Goal: Feedback & Contribution: Submit feedback/report problem

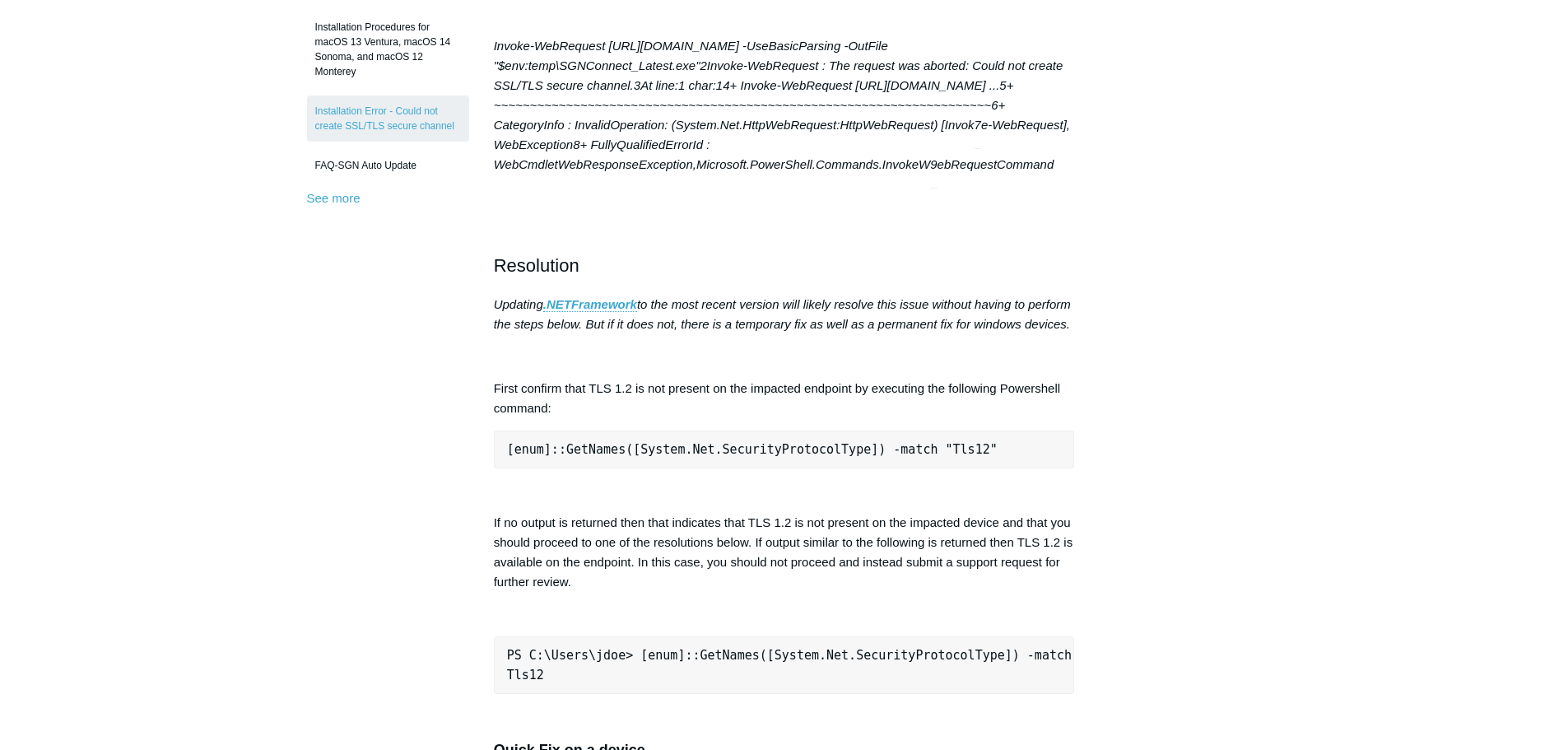
scroll to position [576, 0]
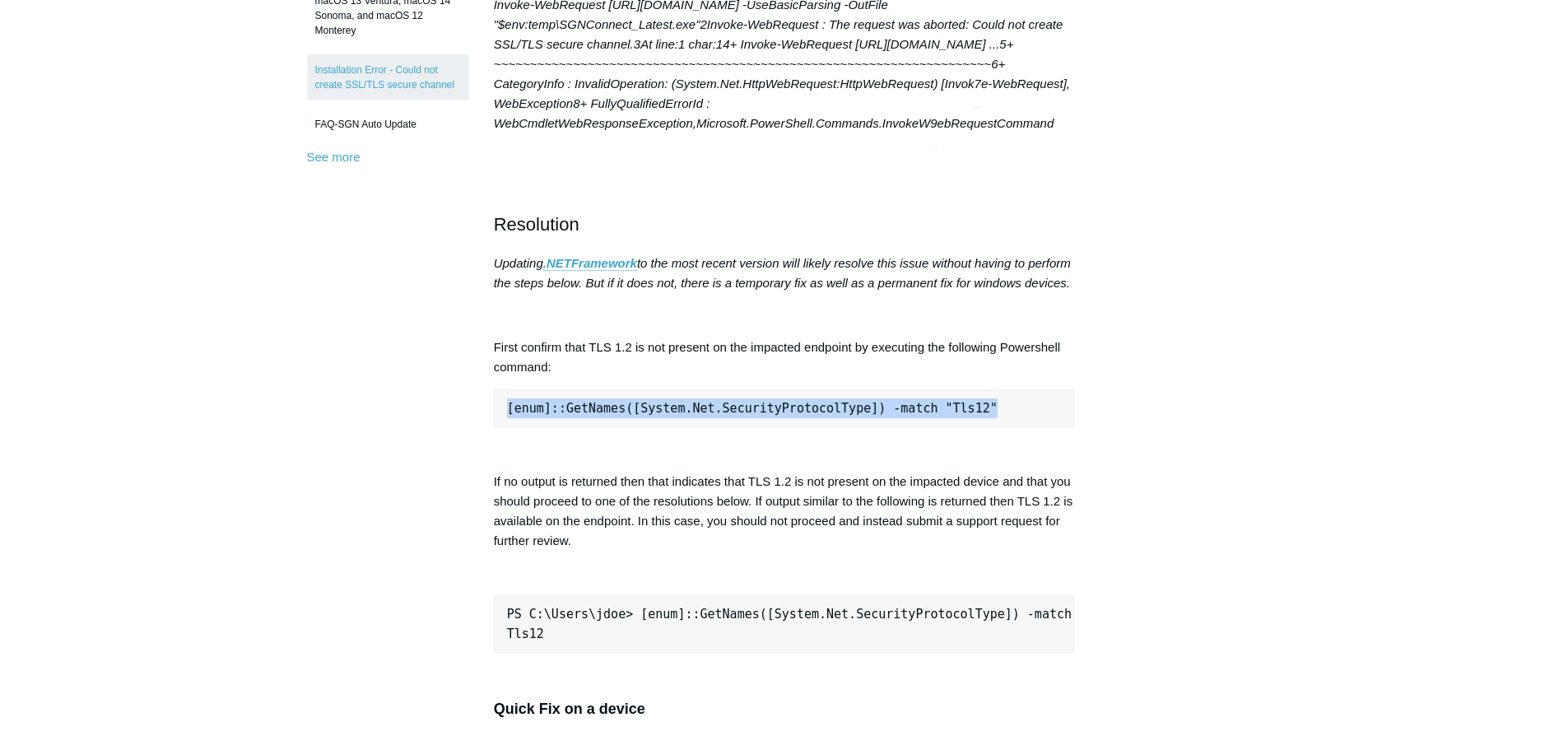
drag, startPoint x: 950, startPoint y: 448, endPoint x: 498, endPoint y: 460, distance: 452.2
click at [498, 427] on pre "[enum]::GetNames([System.Net.SecurityProtocolType]) -match "Tls12"" at bounding box center [784, 408] width 581 height 38
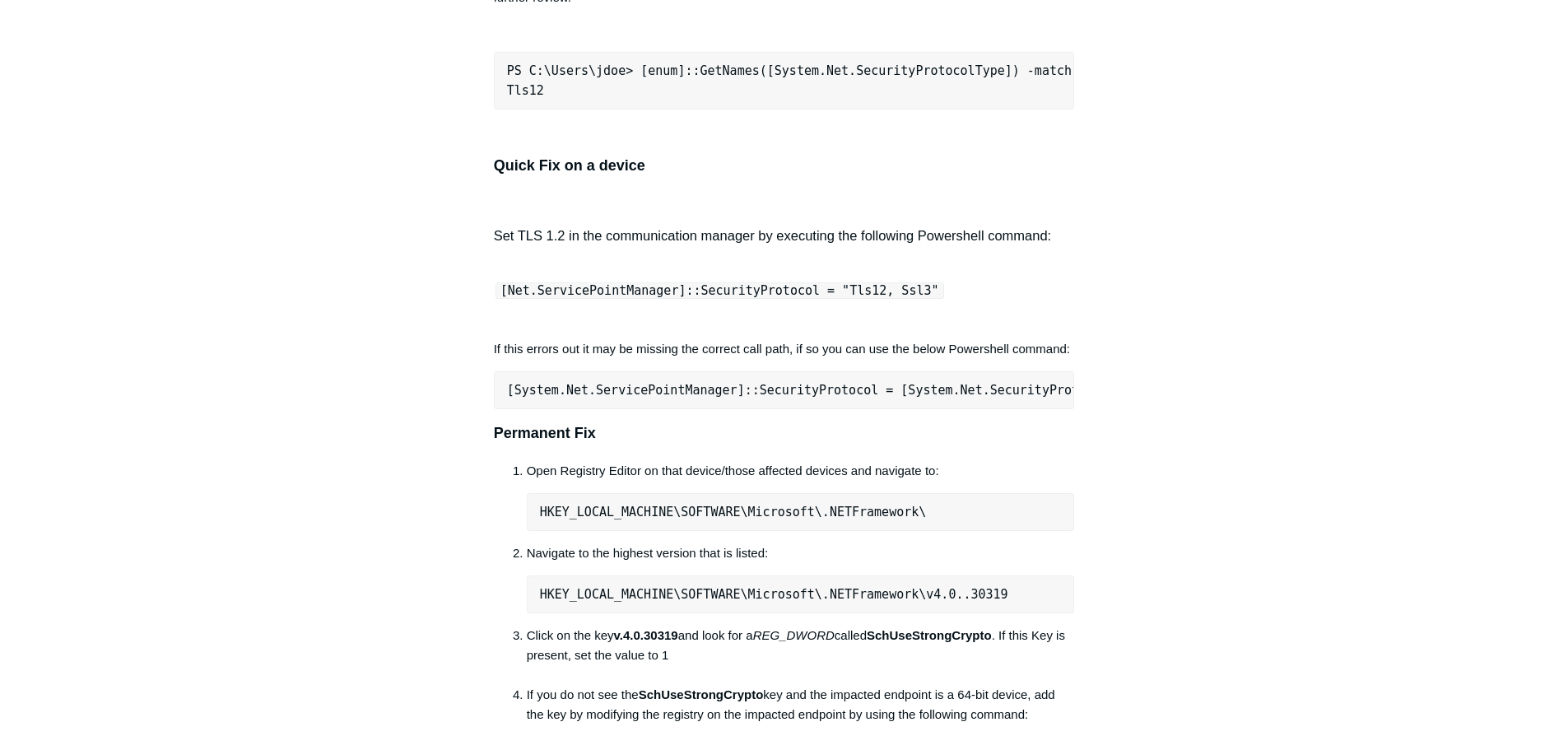
scroll to position [987, 0]
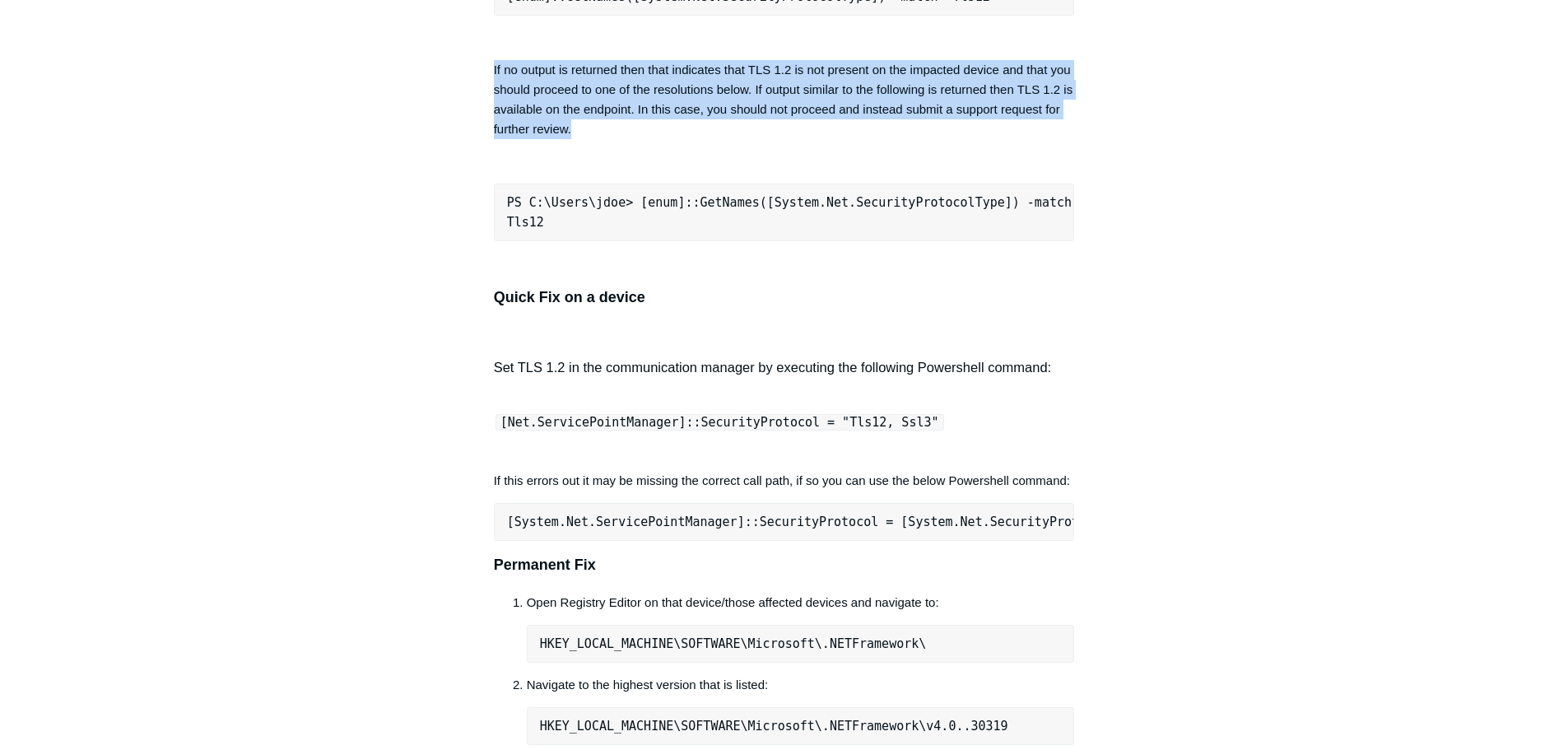
drag, startPoint x: 602, startPoint y: 174, endPoint x: 474, endPoint y: 110, distance: 143.1
click at [474, 110] on article "Installation Error - Could not create SSL/TLS secure channel Follow Not yet fol…" at bounding box center [784, 393] width 631 height 2465
copy p "If no output is returned then that indicates that TLS 1.2 is not present on the…"
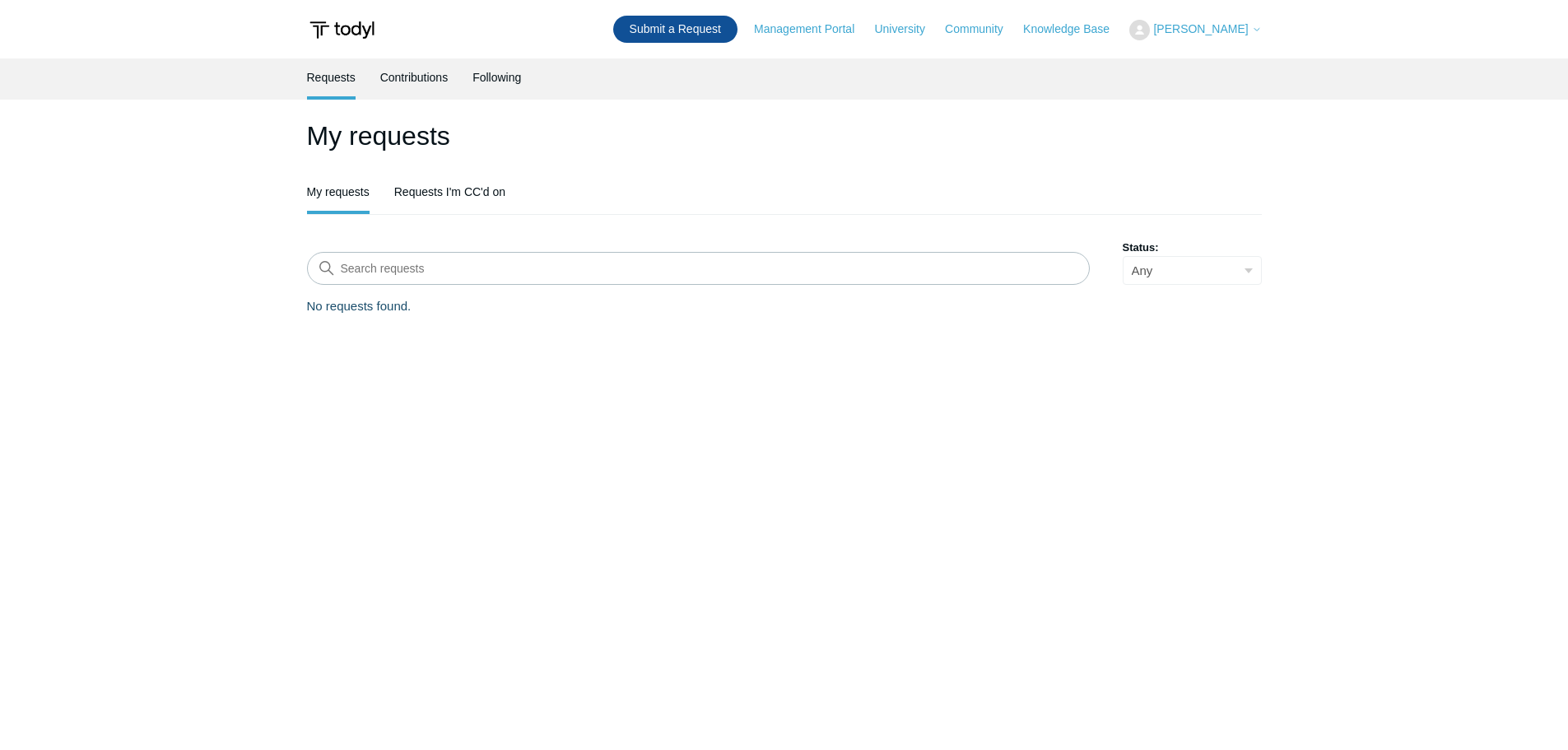
click at [714, 26] on link "Submit a Request" at bounding box center [676, 29] width 125 height 27
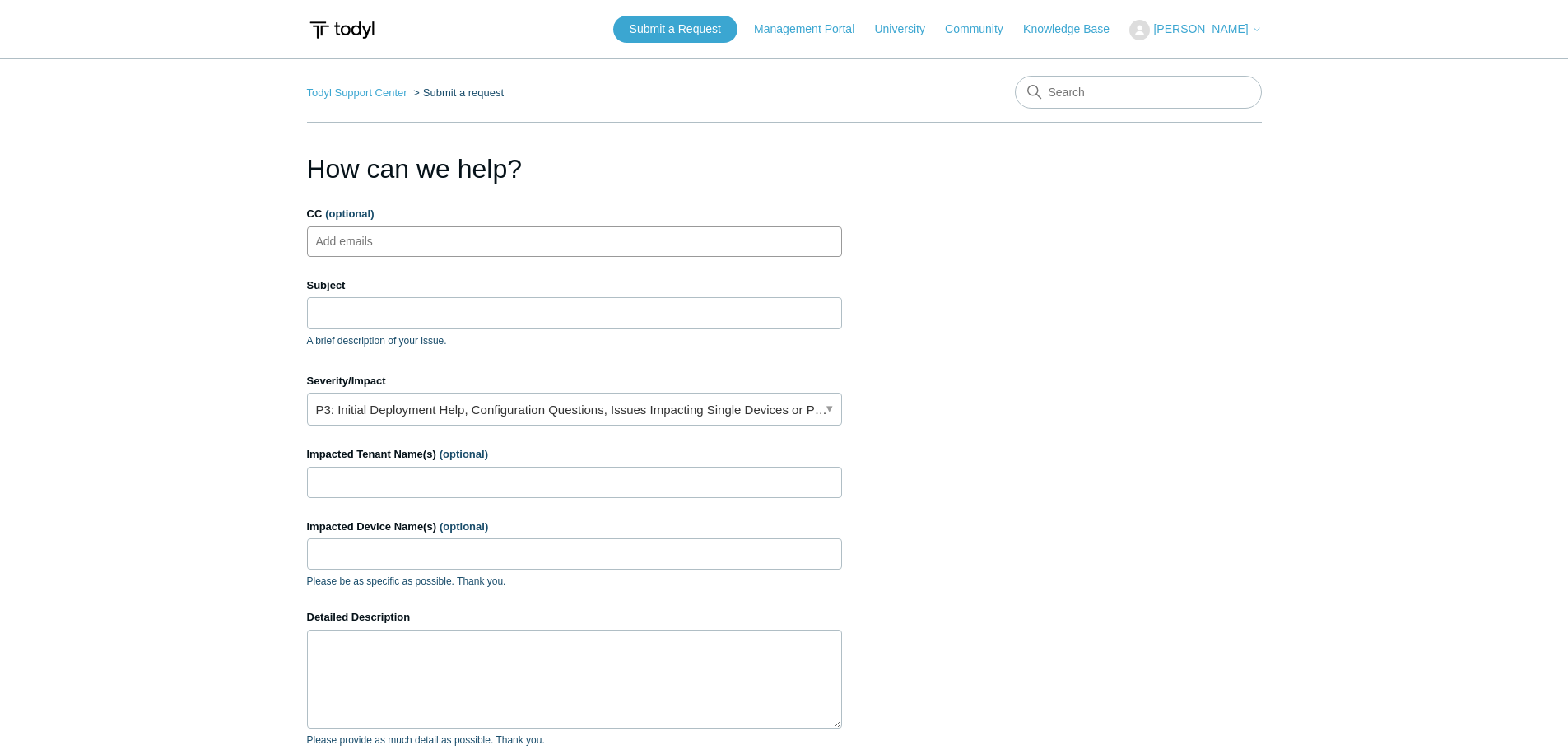
click at [478, 248] on ul "Add emails" at bounding box center [574, 241] width 535 height 31
click at [405, 327] on input "Subject" at bounding box center [574, 312] width 535 height 32
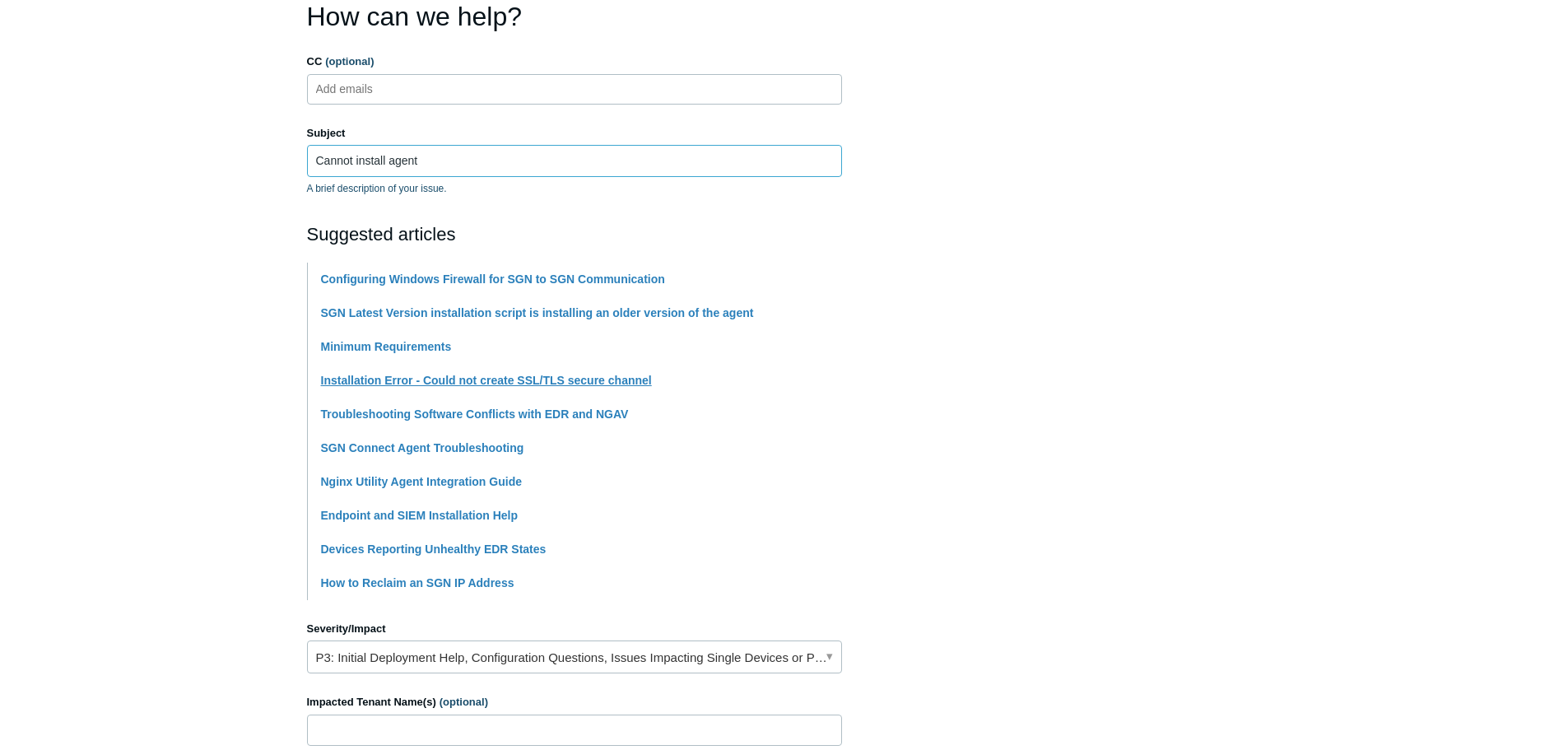
scroll to position [165, 0]
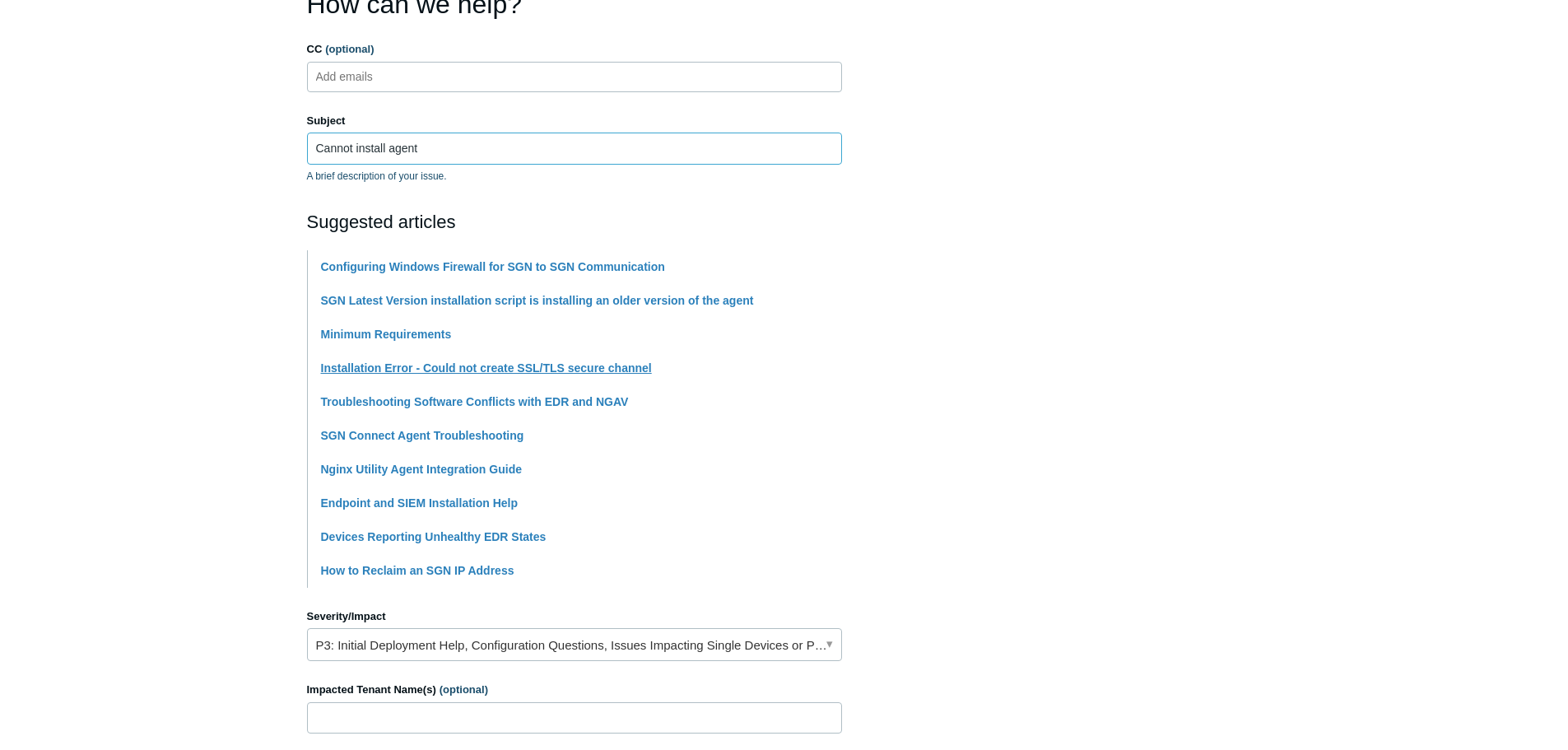
type input "Cannot install agent"
click at [393, 368] on link "Installation Error - Could not create SSL/TLS secure channel" at bounding box center [487, 367] width 331 height 13
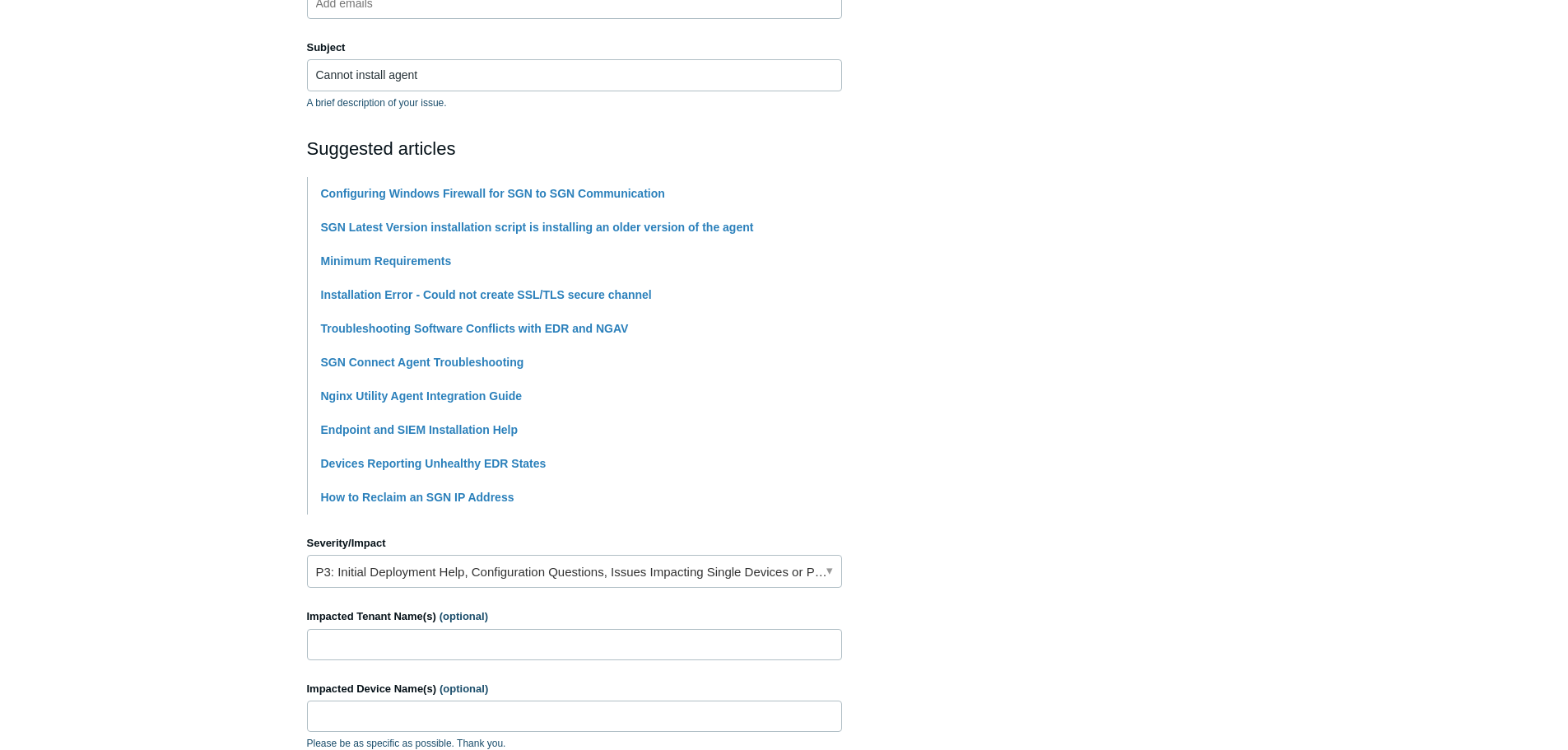
scroll to position [329, 0]
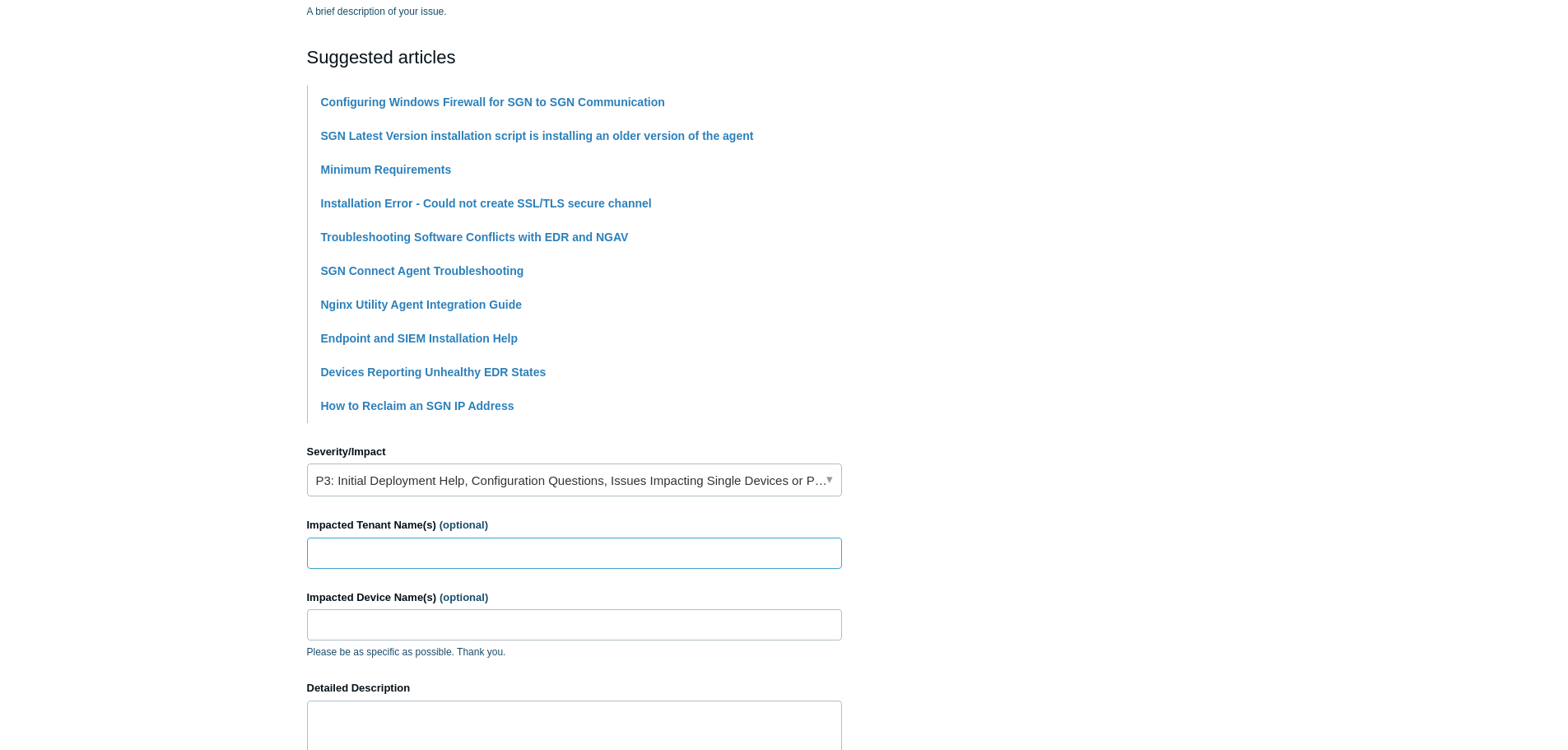
click at [452, 547] on input "Impacted Tenant Name(s) (optional)" at bounding box center [574, 553] width 535 height 32
type input "Aero Electronics"
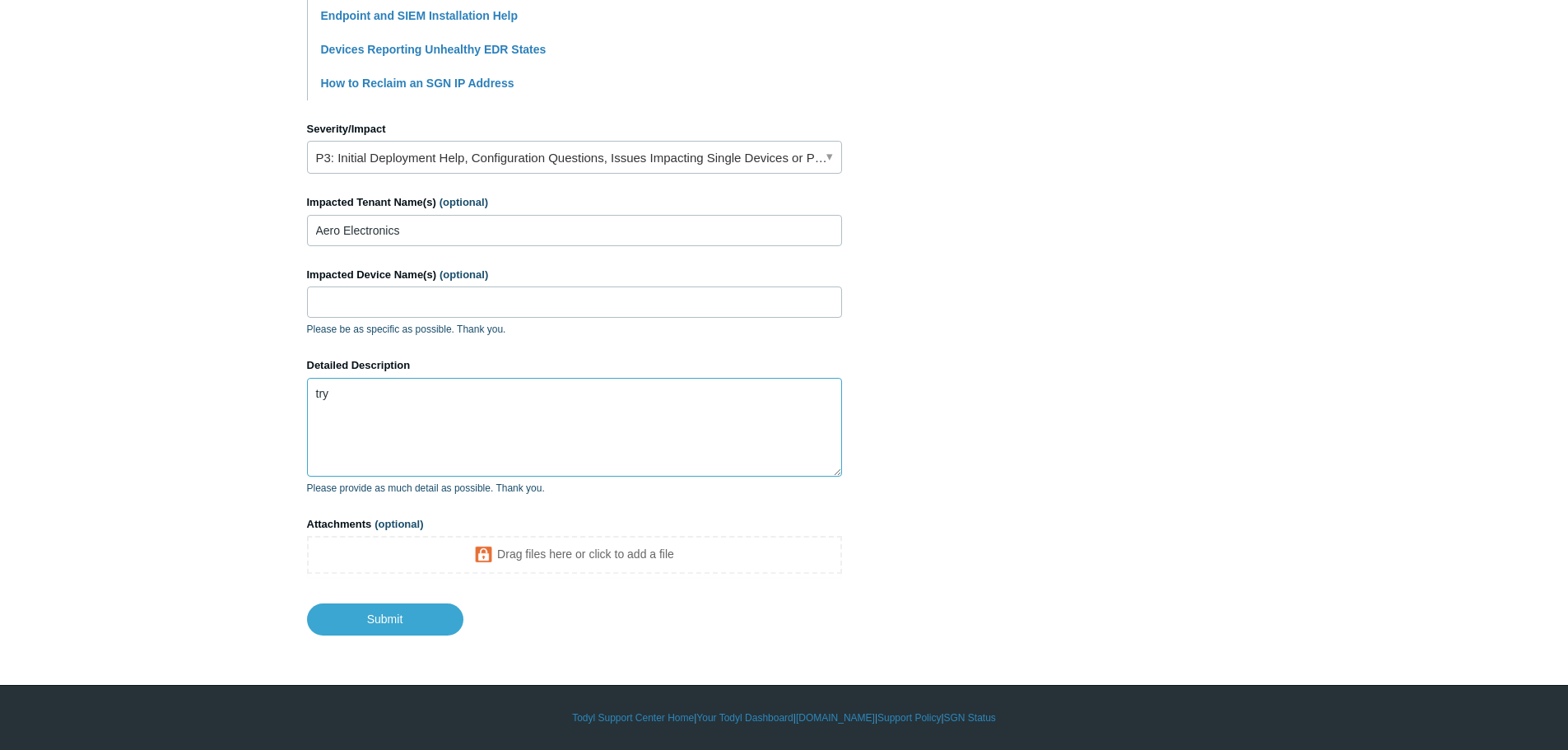
scroll to position [652, 0]
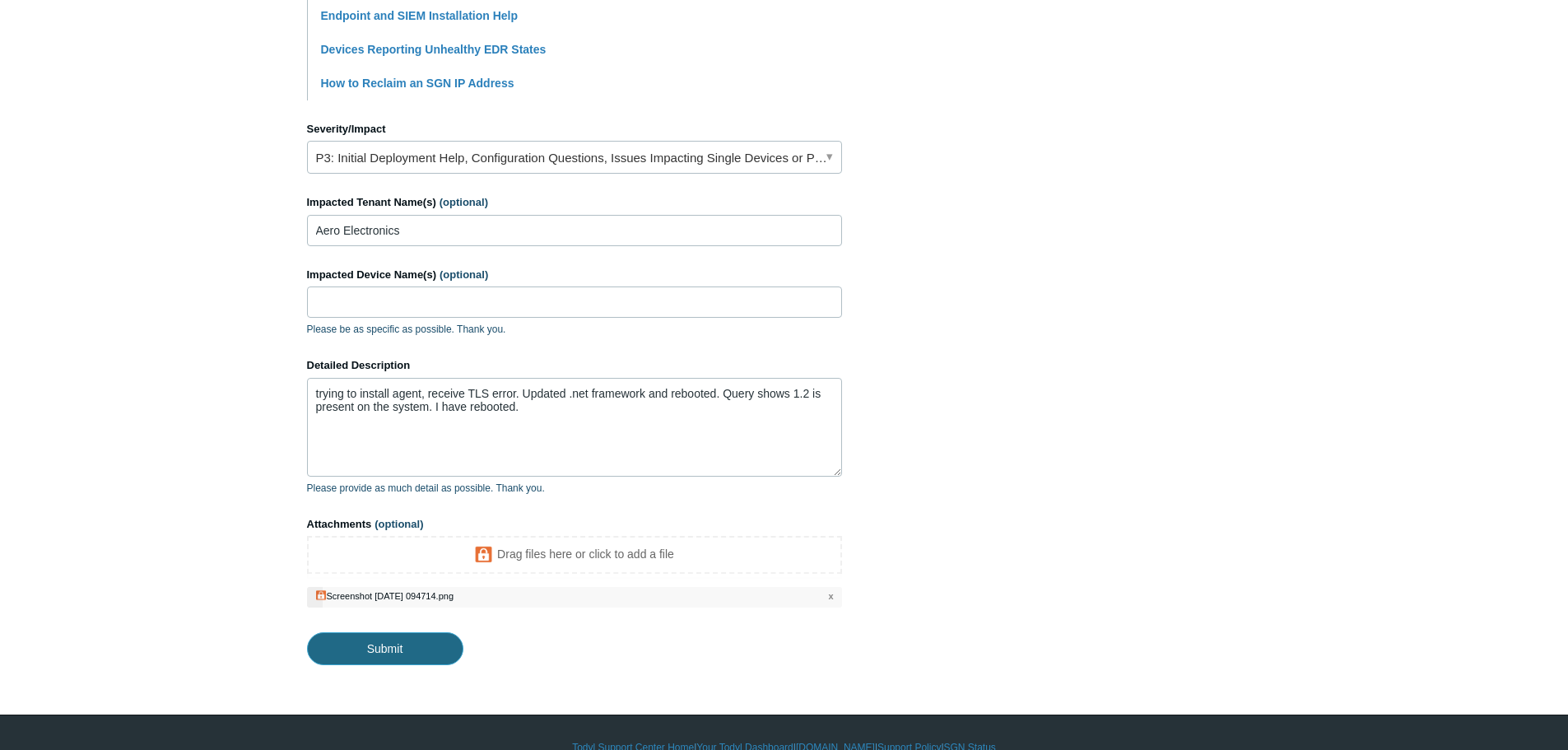
click at [428, 640] on input "Submit" at bounding box center [385, 648] width 156 height 33
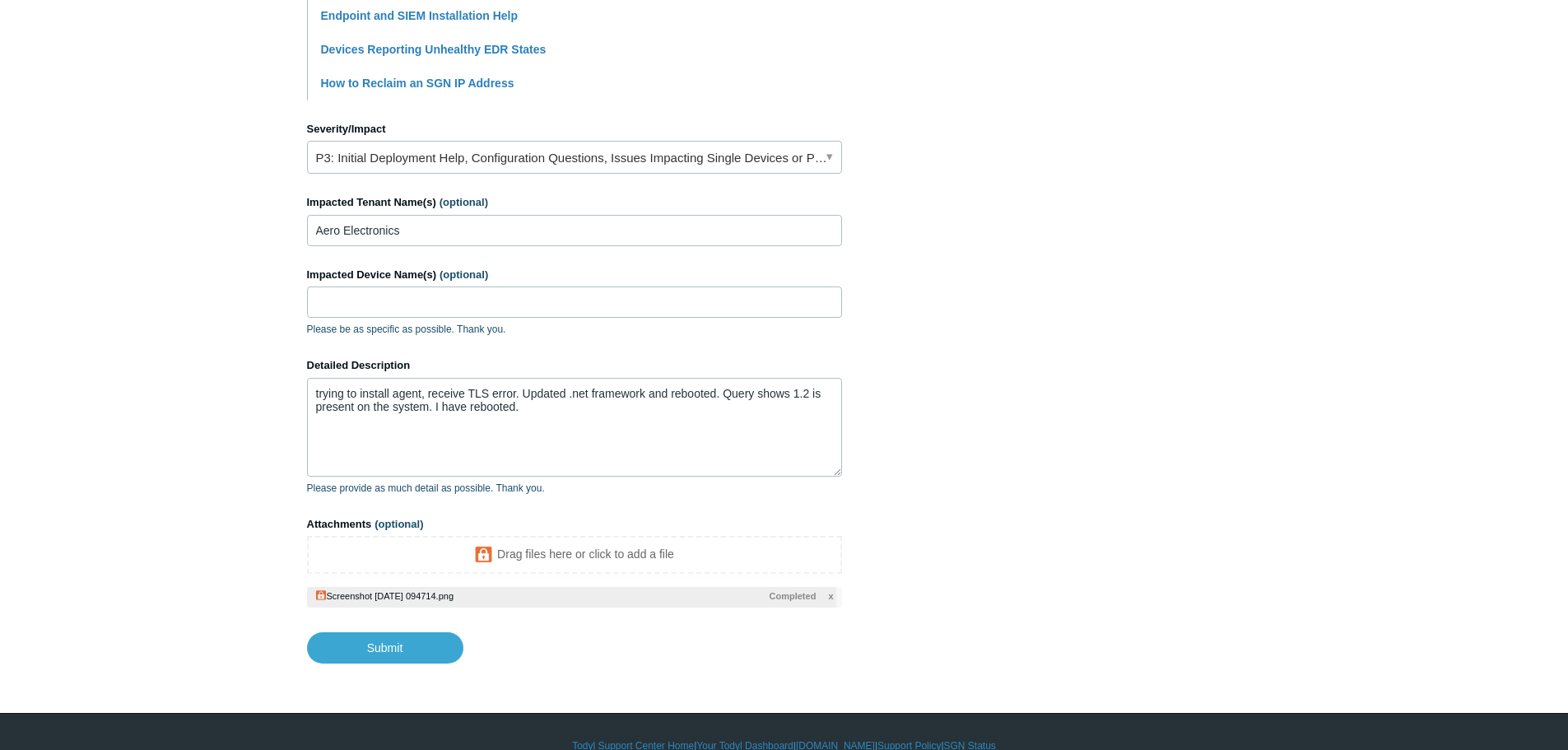
click at [386, 697] on body "Skip to main content Submit a Request Management Portal University Community Kn…" at bounding box center [784, 62] width 1568 height 1429
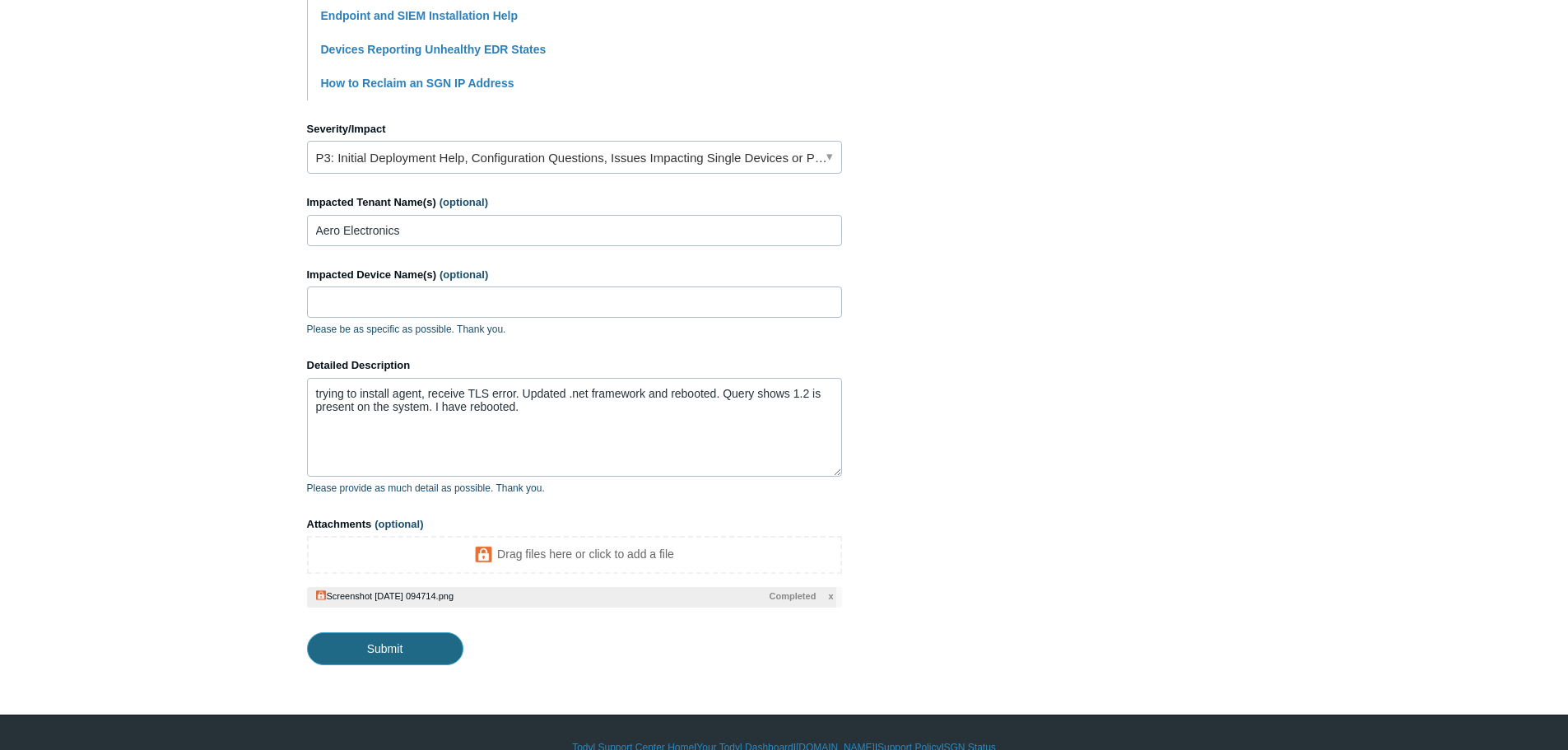
click at [375, 648] on input "Submit" at bounding box center [385, 648] width 156 height 33
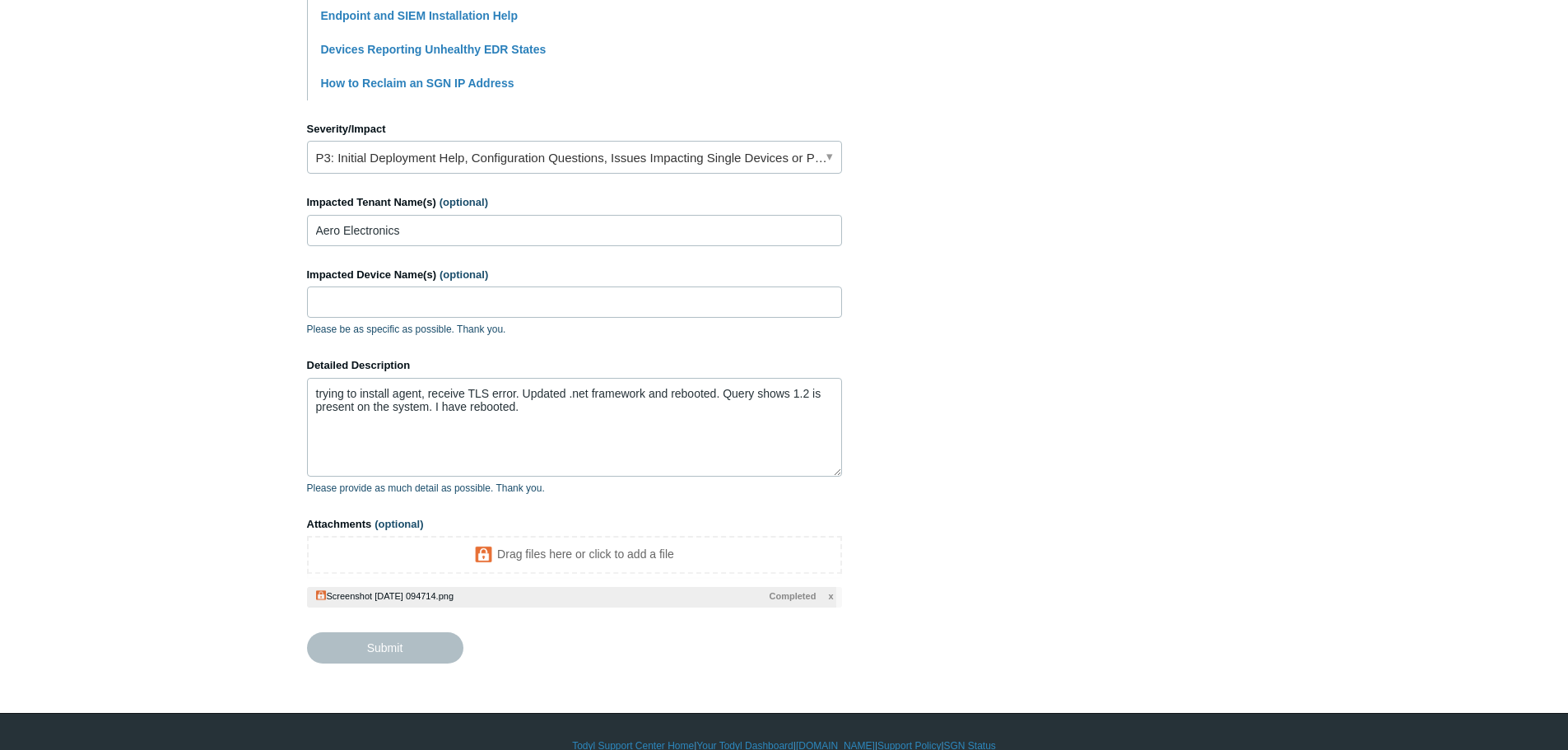
type textarea "trying to install agent, receive TLS error. Updated .net framework and rebooted…"
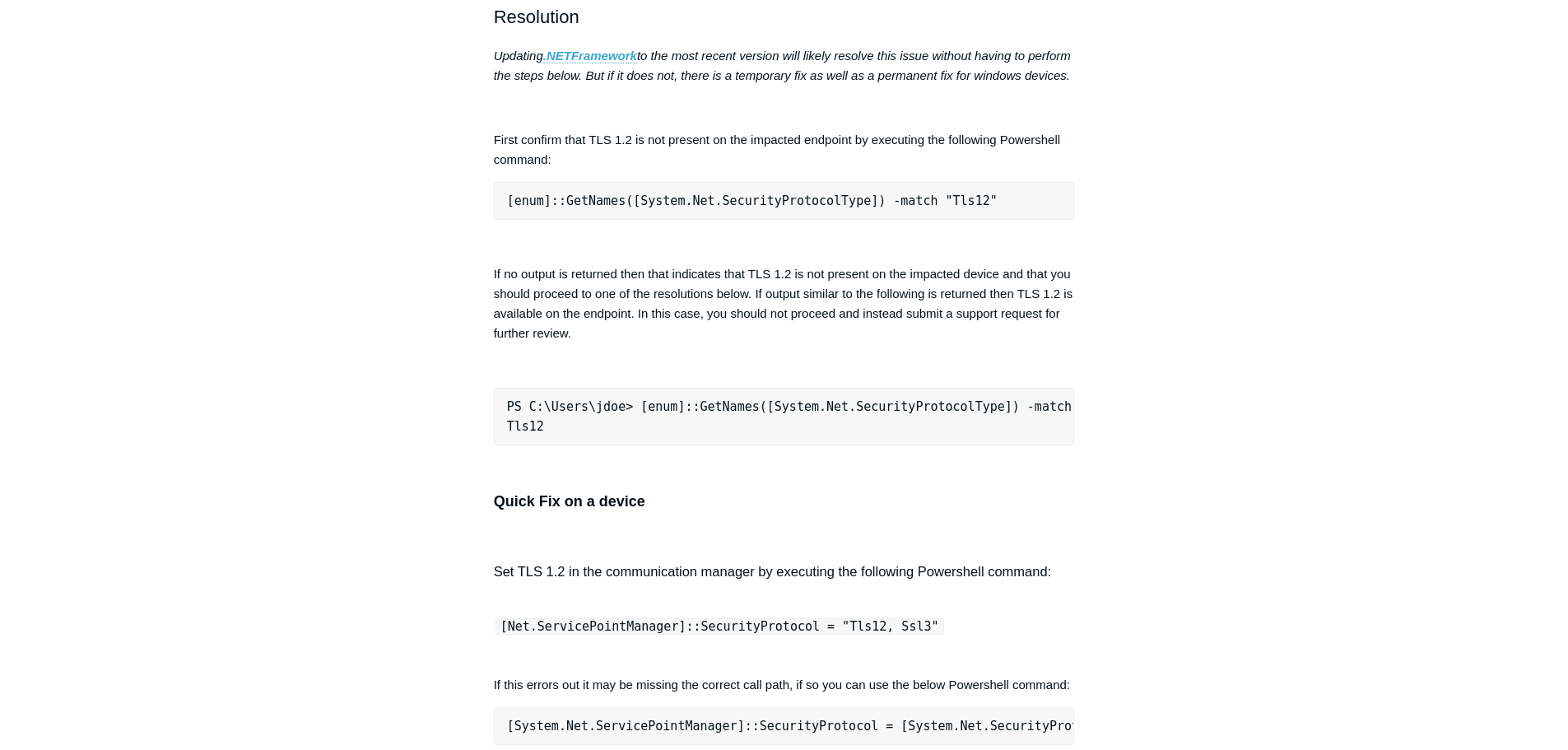
scroll to position [823, 0]
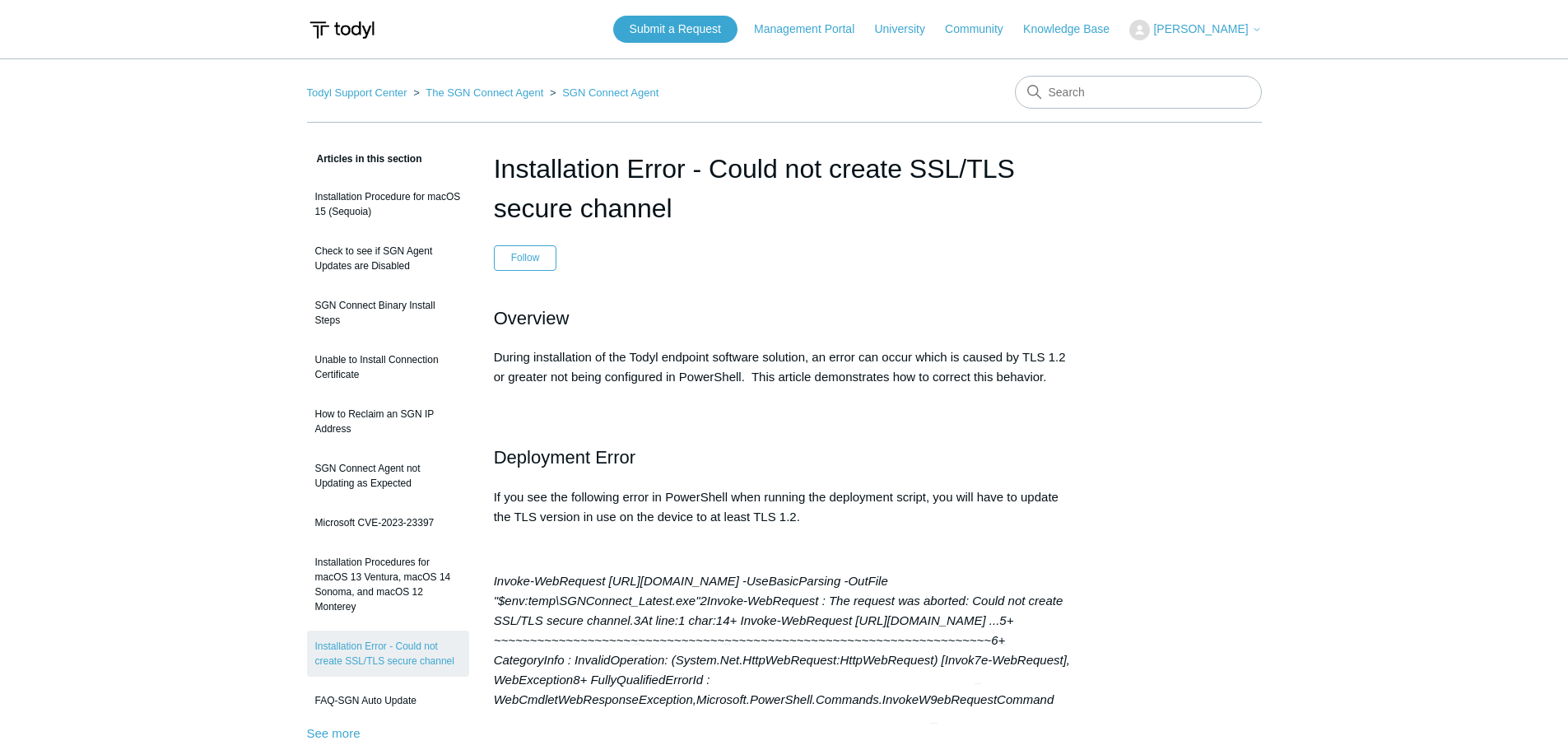
scroll to position [987, 0]
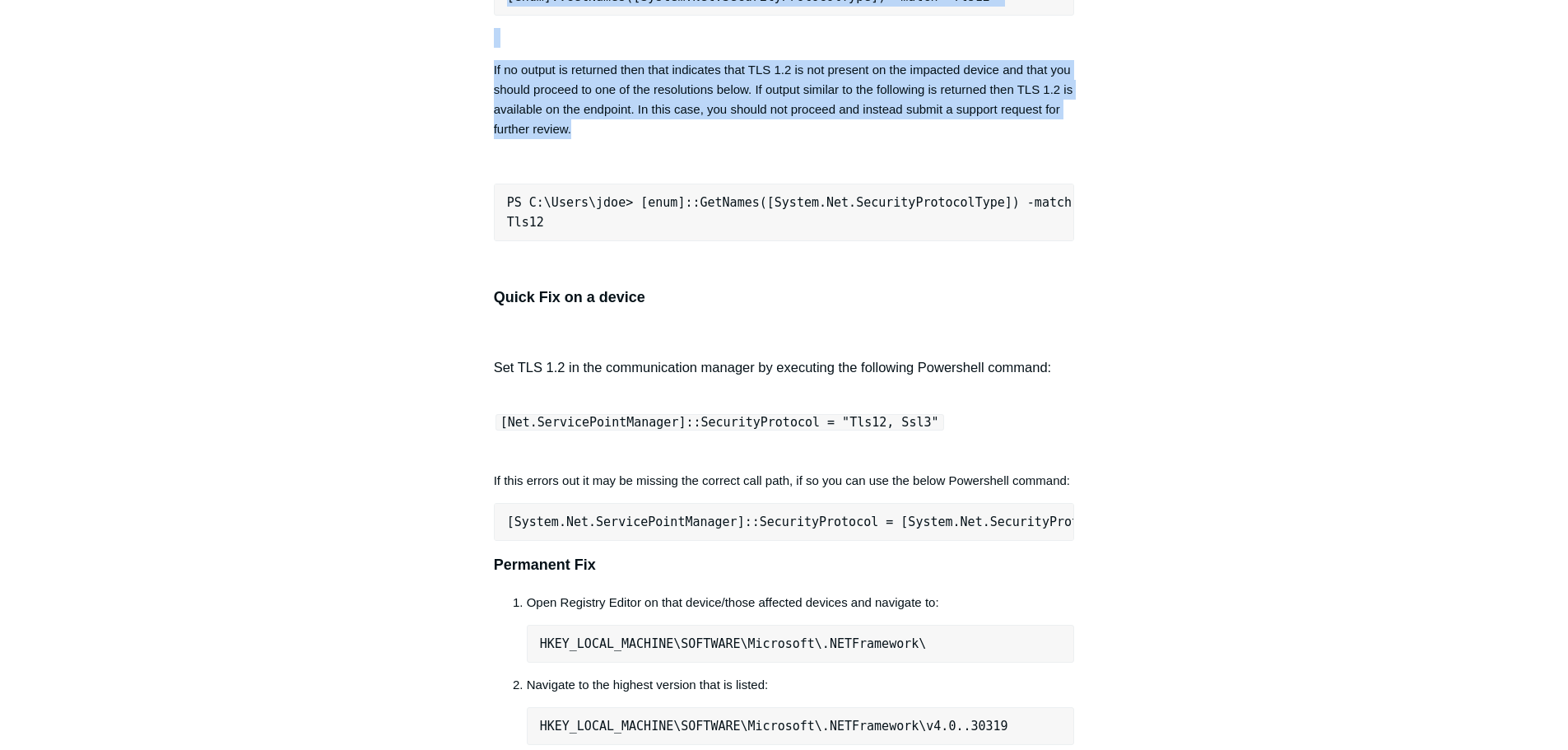
drag, startPoint x: 588, startPoint y: 173, endPoint x: 494, endPoint y: 28, distance: 172.8
click at [494, 28] on div "Overview During installation of the Todyl endpoint software solution, an error …" at bounding box center [784, 182] width 581 height 1730
copy div "[enum]::GetNames([System.Net.SecurityProtocolType]) -match "Tls12" If no output…"
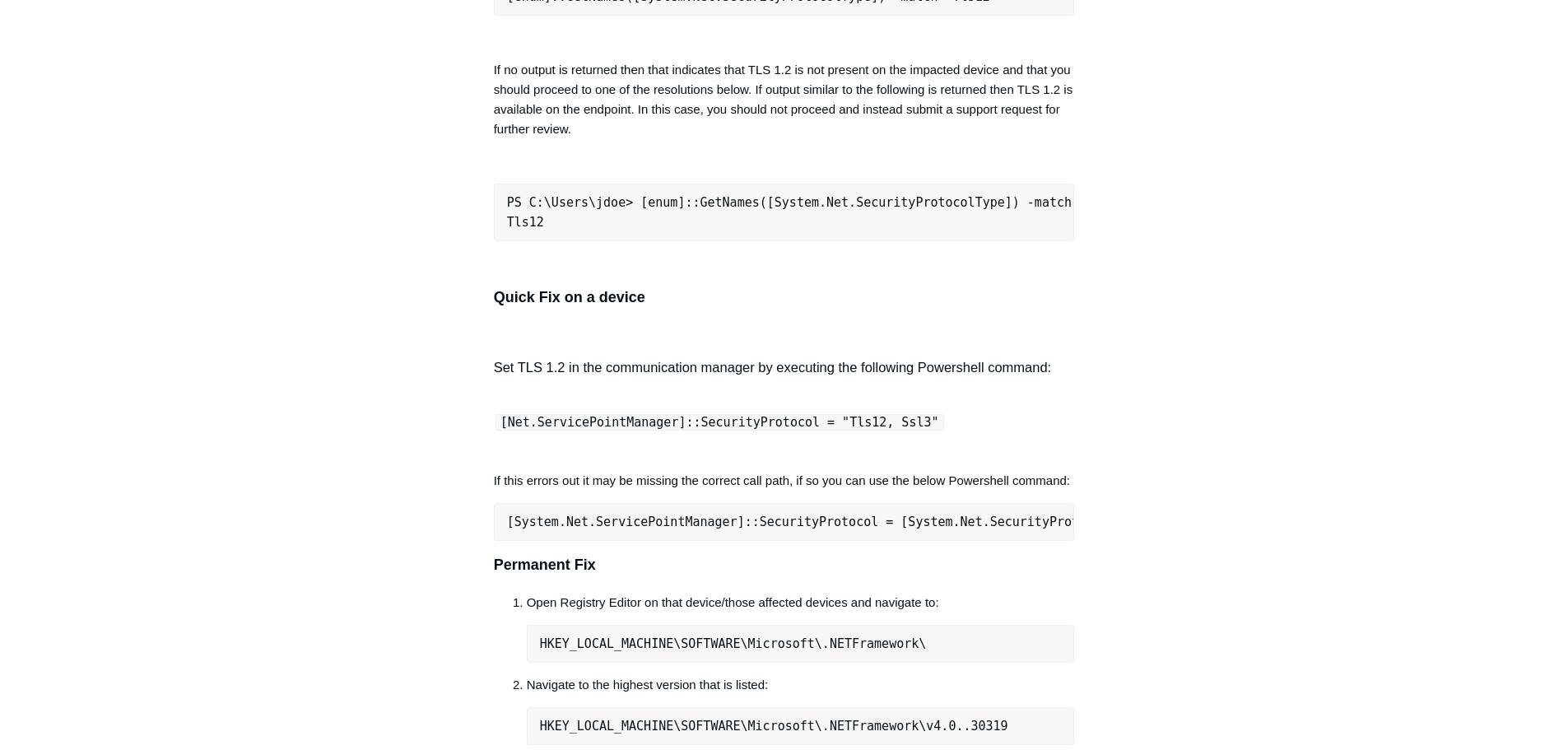
click at [697, 185] on div "Overview During installation of the Todyl endpoint software solution, an error …" at bounding box center [784, 182] width 581 height 1730
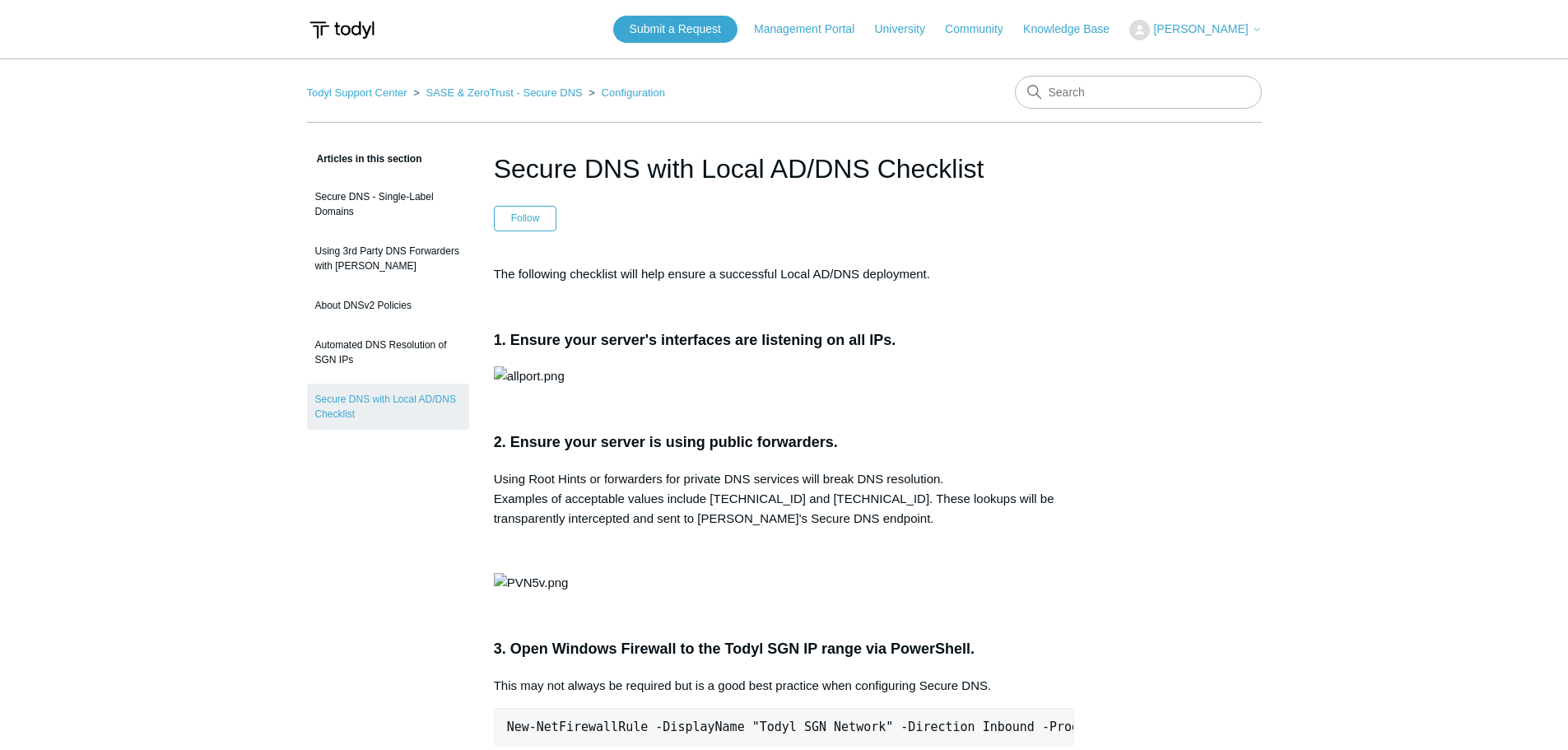
scroll to position [987, 0]
